Goal: Find contact information: Find contact information

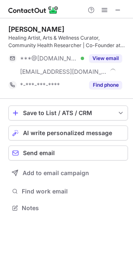
scroll to position [202, 133]
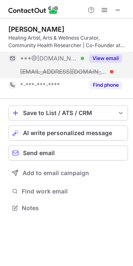
click at [118, 56] on button "View email" at bounding box center [105, 58] width 33 height 8
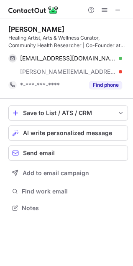
click at [18, 33] on div "[PERSON_NAME]" at bounding box center [36, 29] width 56 height 8
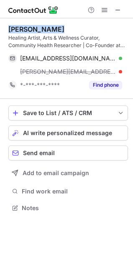
click at [18, 33] on div "[PERSON_NAME]" at bounding box center [36, 29] width 56 height 8
copy div "[PERSON_NAME]"
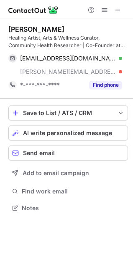
click at [90, 46] on div "Healing Artist, Arts & Wellness Curator, Community Health Researcher | Co-Found…" at bounding box center [67, 41] width 119 height 15
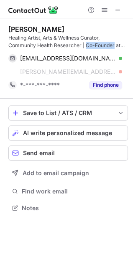
click at [98, 45] on div "Healing Artist, Arts & Wellness Curator, Community Health Researcher | Co-Found…" at bounding box center [67, 41] width 119 height 15
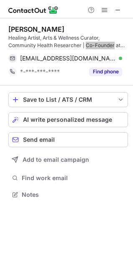
scroll to position [189, 133]
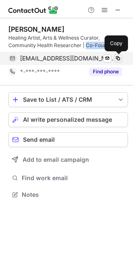
click at [121, 58] on button at bounding box center [117, 58] width 8 height 8
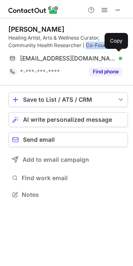
copy div "Co-Founder"
